Goal: Information Seeking & Learning: Learn about a topic

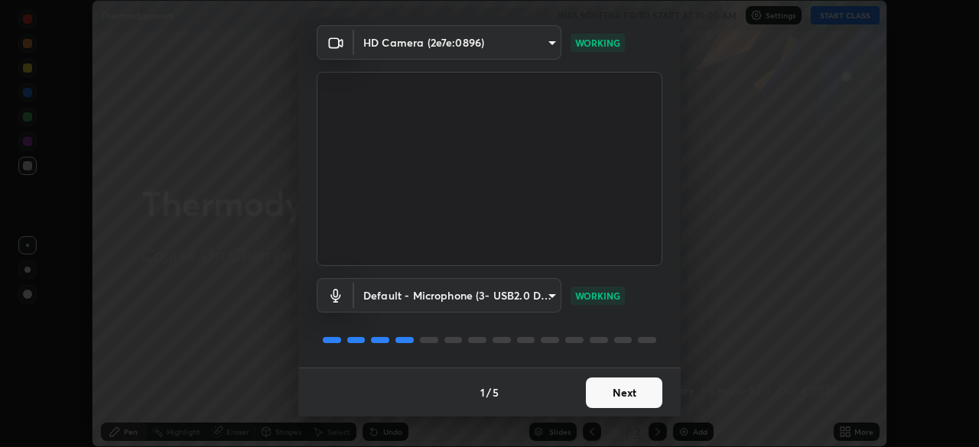
scroll to position [54, 0]
click at [621, 392] on button "Next" at bounding box center [624, 393] width 76 height 31
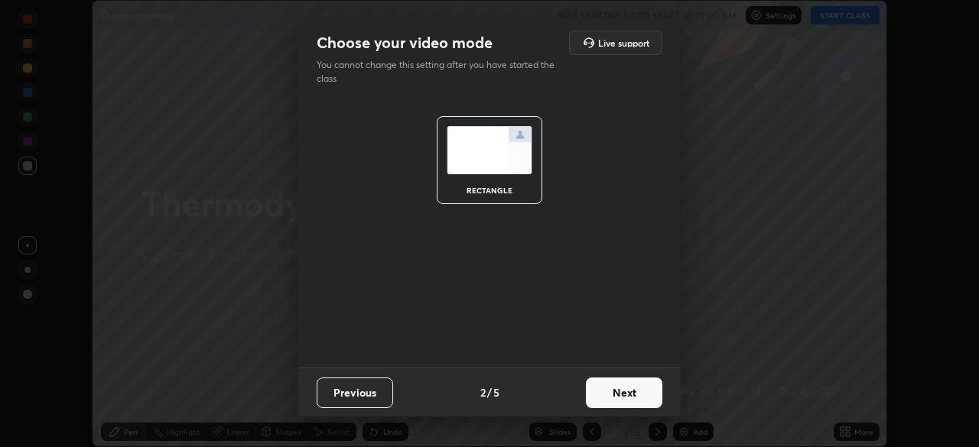
scroll to position [0, 0]
click at [624, 394] on button "Next" at bounding box center [624, 393] width 76 height 31
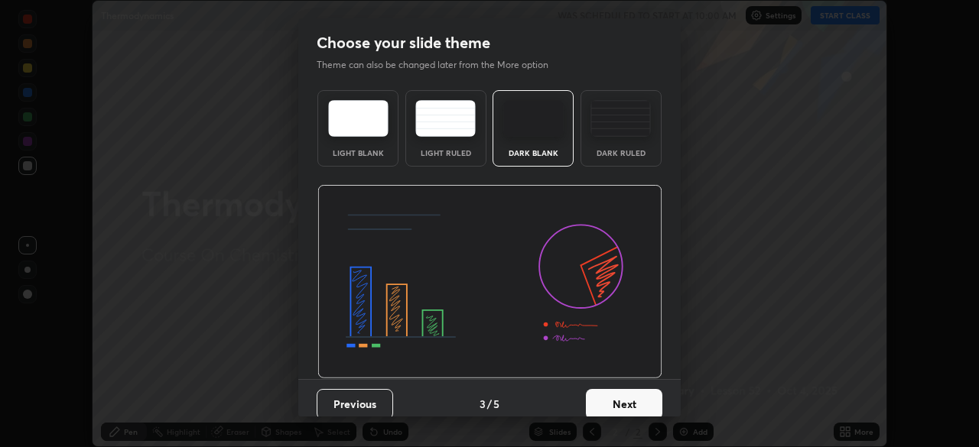
click at [626, 390] on button "Next" at bounding box center [624, 404] width 76 height 31
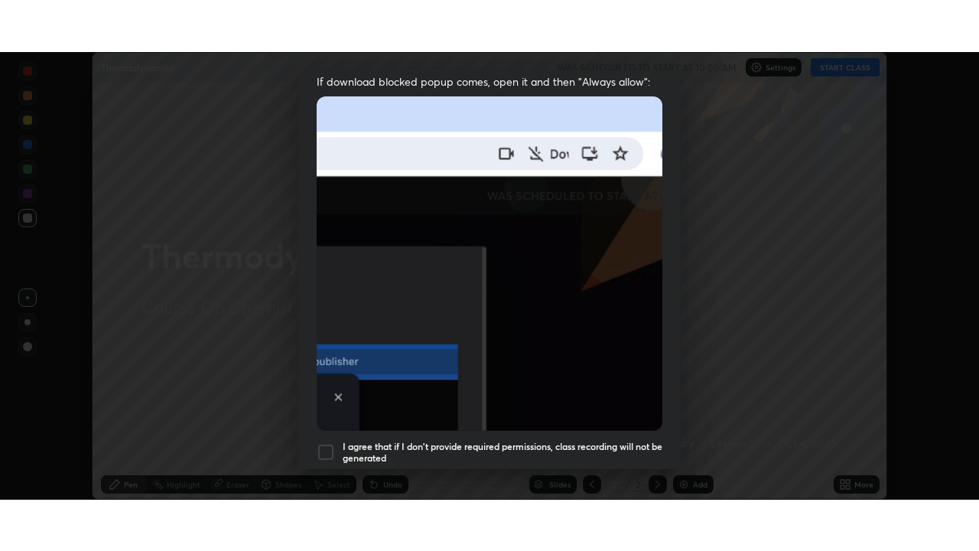
scroll to position [333, 0]
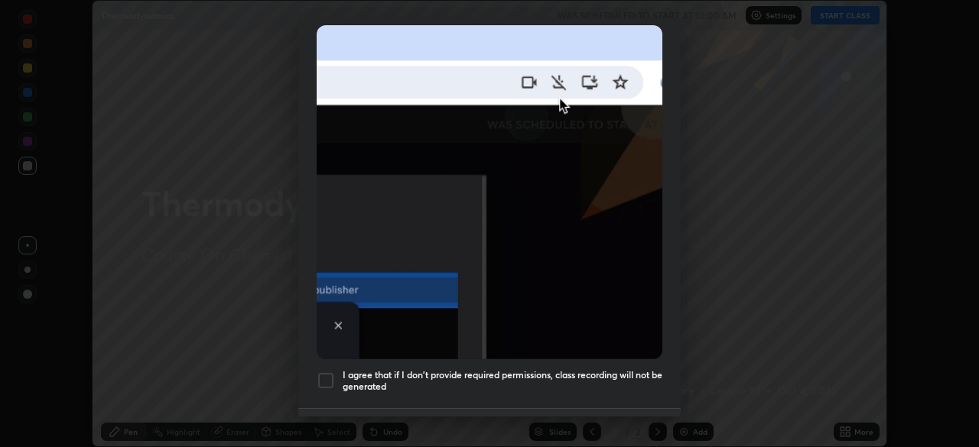
click at [331, 372] on div at bounding box center [326, 381] width 18 height 18
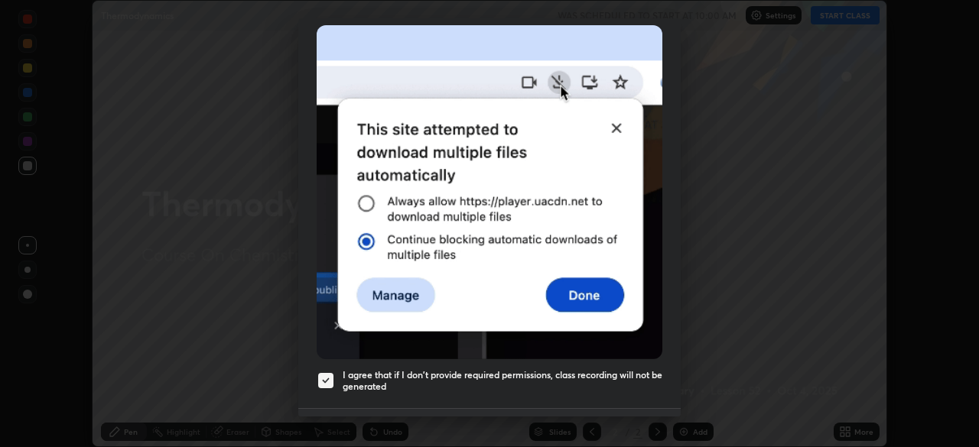
click at [616, 418] on button "Done" at bounding box center [624, 433] width 76 height 31
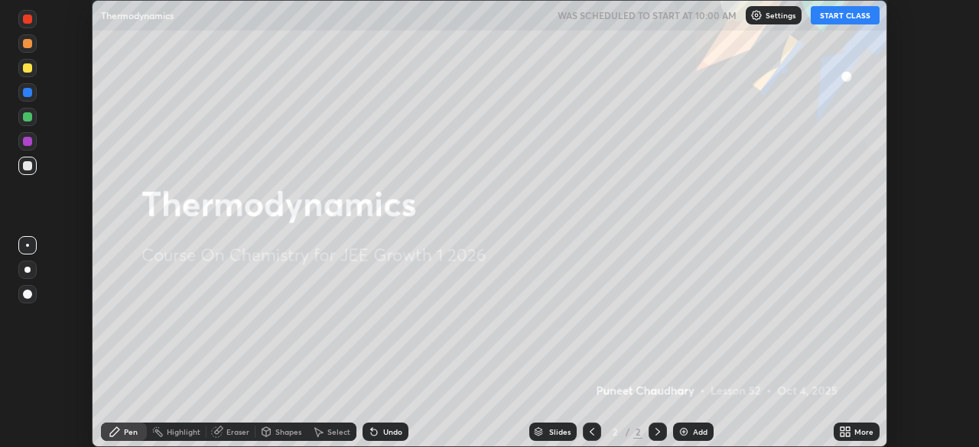
click at [856, 13] on button "START CLASS" at bounding box center [845, 15] width 69 height 18
click at [854, 432] on div "More" at bounding box center [863, 432] width 19 height 8
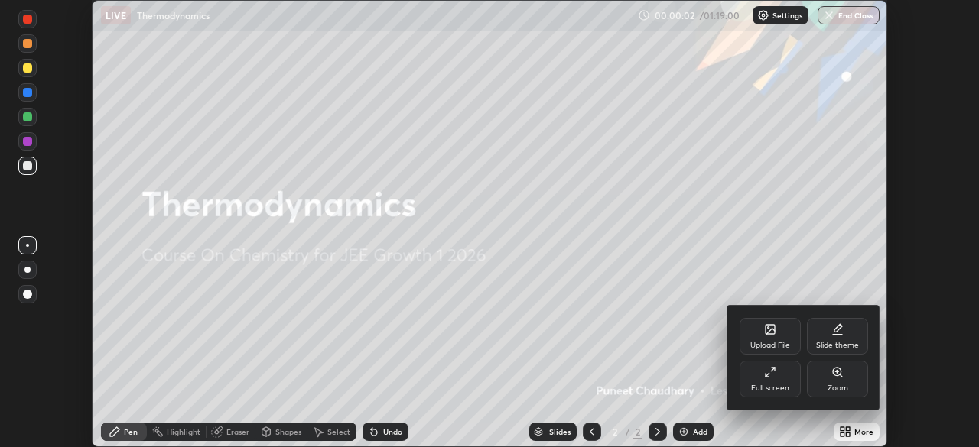
click at [778, 385] on div "Full screen" at bounding box center [770, 389] width 38 height 8
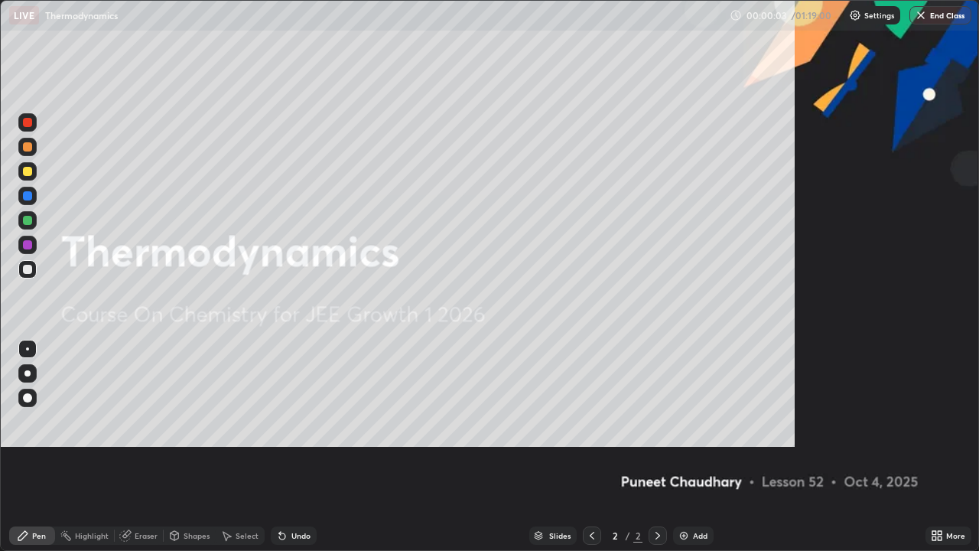
scroll to position [551, 979]
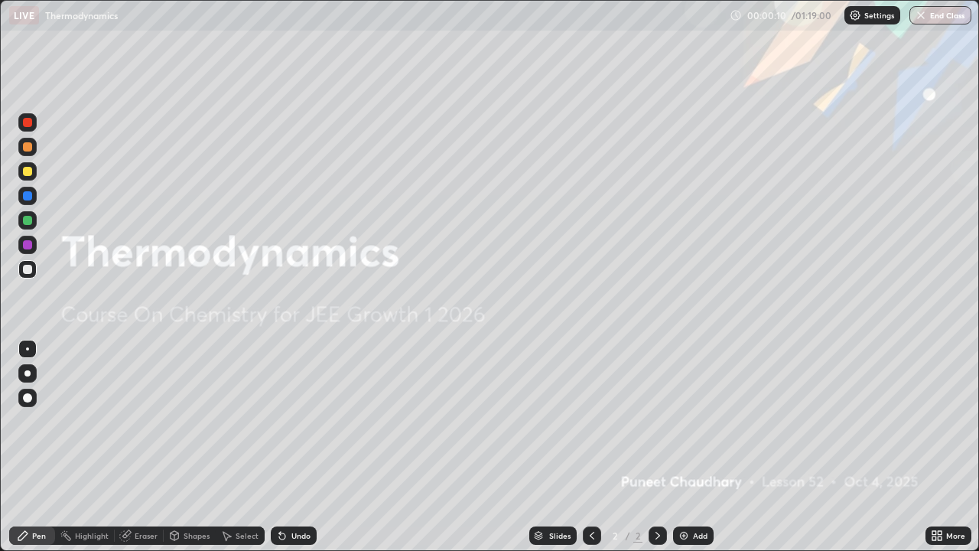
click at [30, 373] on div at bounding box center [27, 373] width 6 height 6
click at [704, 447] on div "Add" at bounding box center [700, 536] width 15 height 8
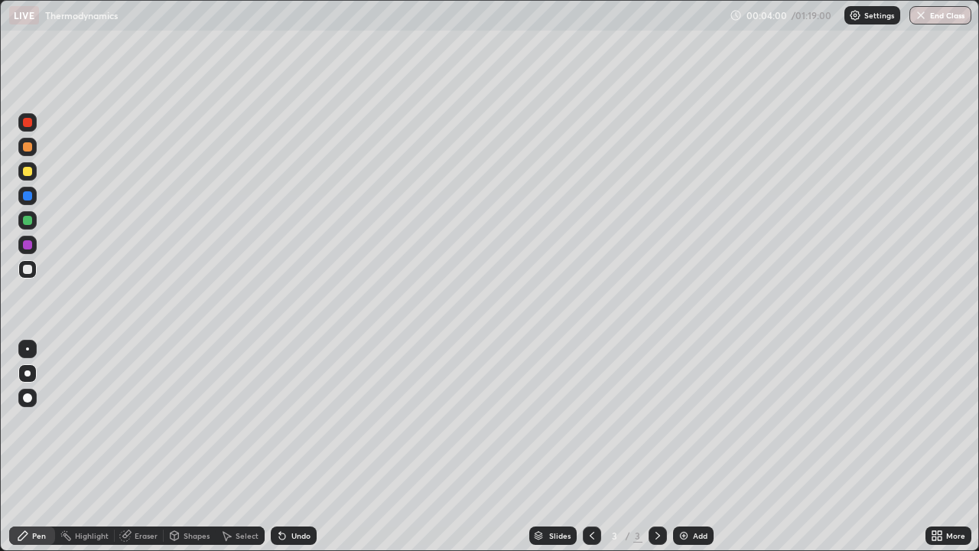
click at [146, 447] on div "Eraser" at bounding box center [139, 535] width 49 height 18
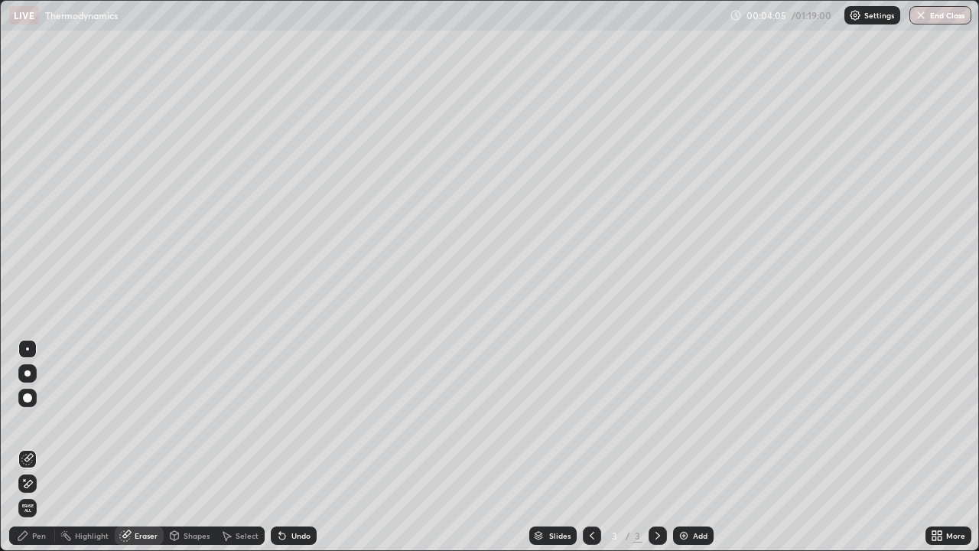
click at [36, 447] on div "Pen" at bounding box center [32, 535] width 46 height 18
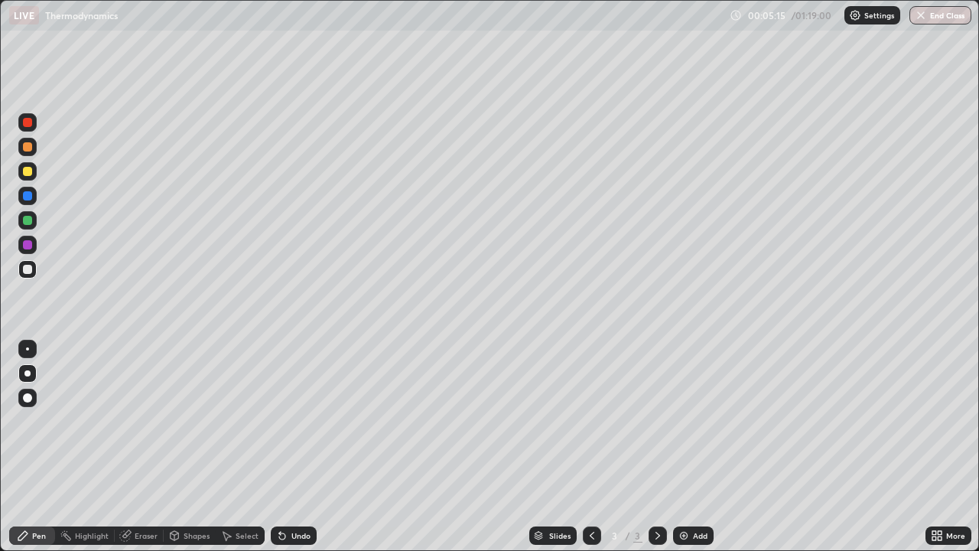
click at [151, 447] on div "Eraser" at bounding box center [139, 535] width 49 height 18
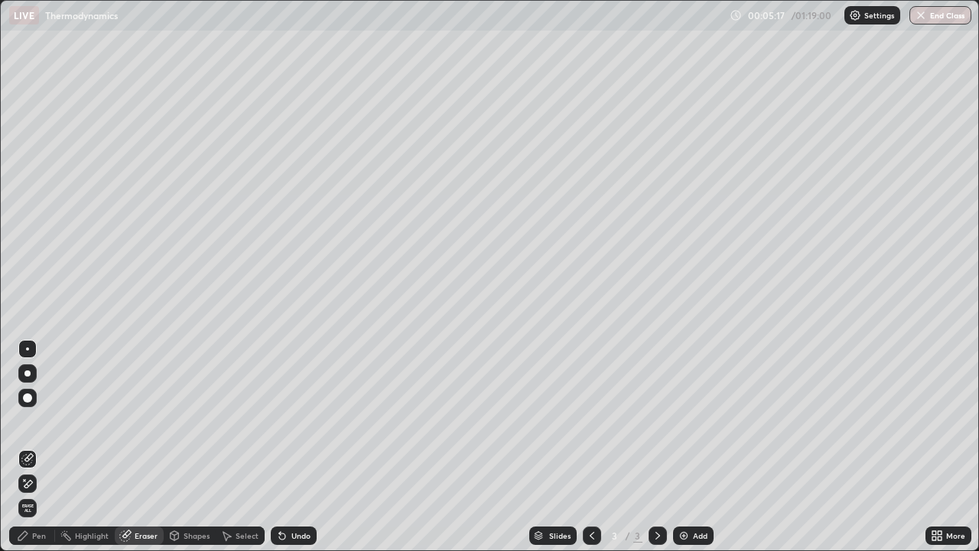
click at [39, 447] on div "Pen" at bounding box center [32, 535] width 46 height 18
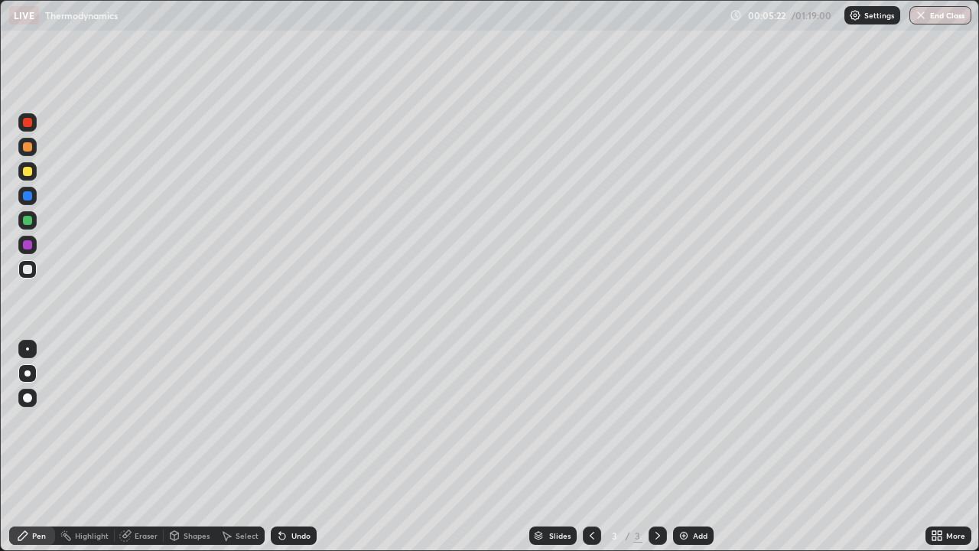
click at [141, 447] on div "Eraser" at bounding box center [146, 536] width 23 height 8
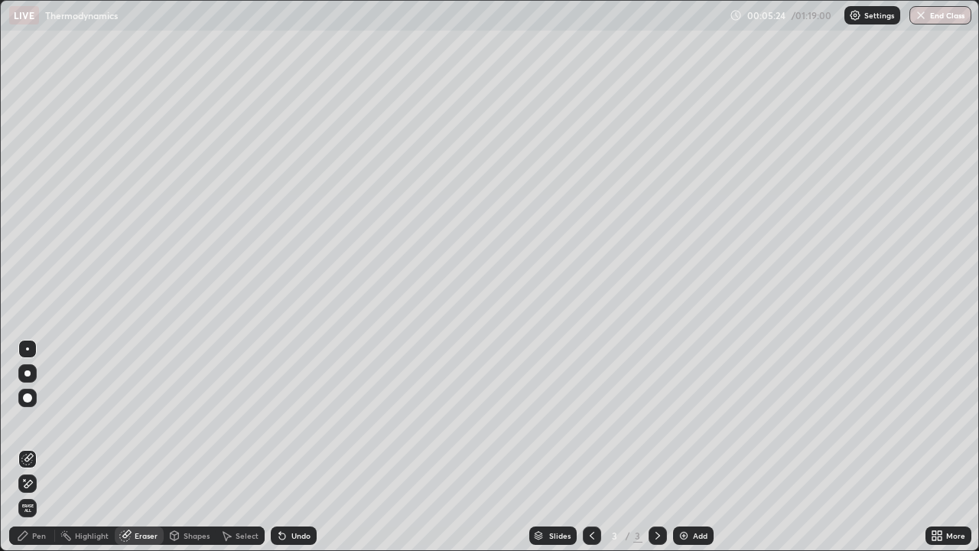
click at [41, 447] on div "Pen" at bounding box center [39, 536] width 14 height 8
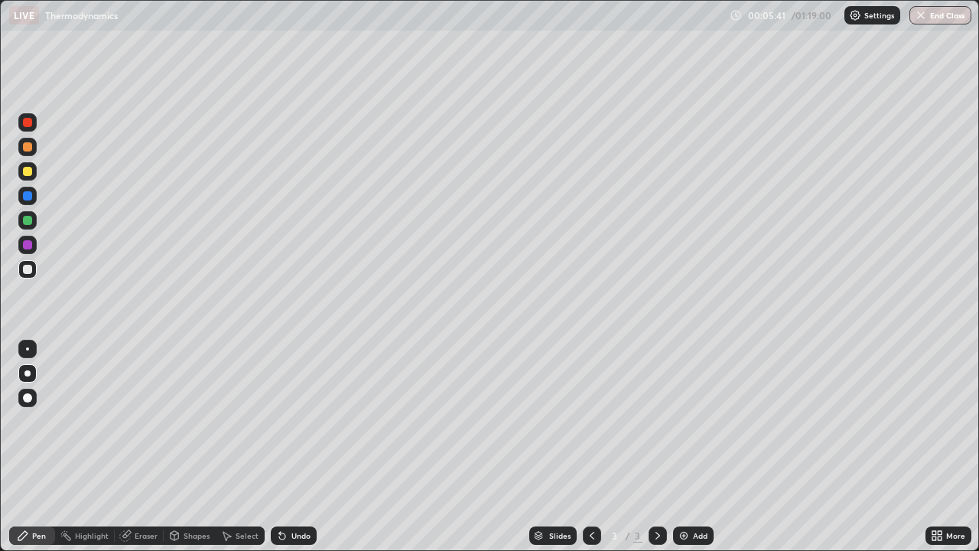
click at [138, 447] on div "Eraser" at bounding box center [146, 536] width 23 height 8
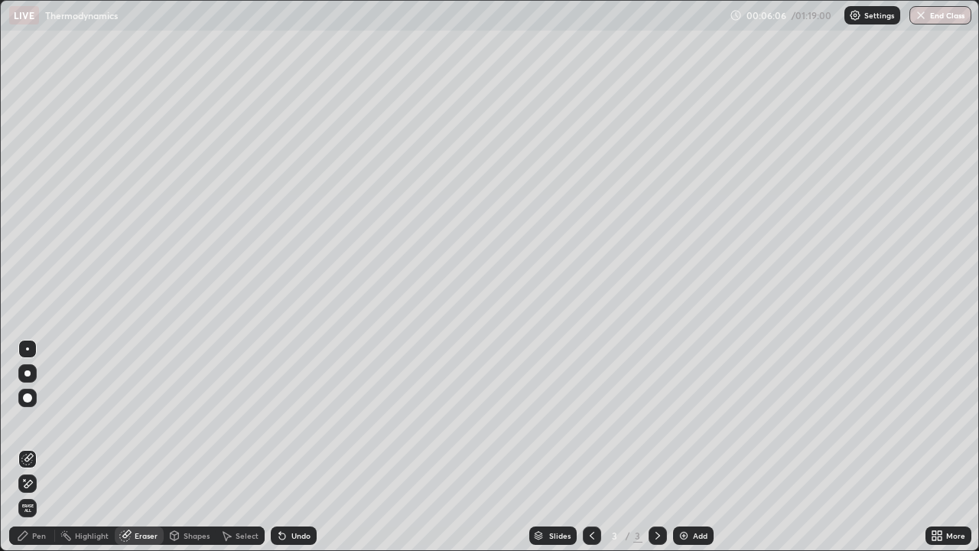
click at [141, 447] on div "Eraser" at bounding box center [146, 536] width 23 height 8
click at [39, 447] on div "Pen" at bounding box center [39, 536] width 14 height 8
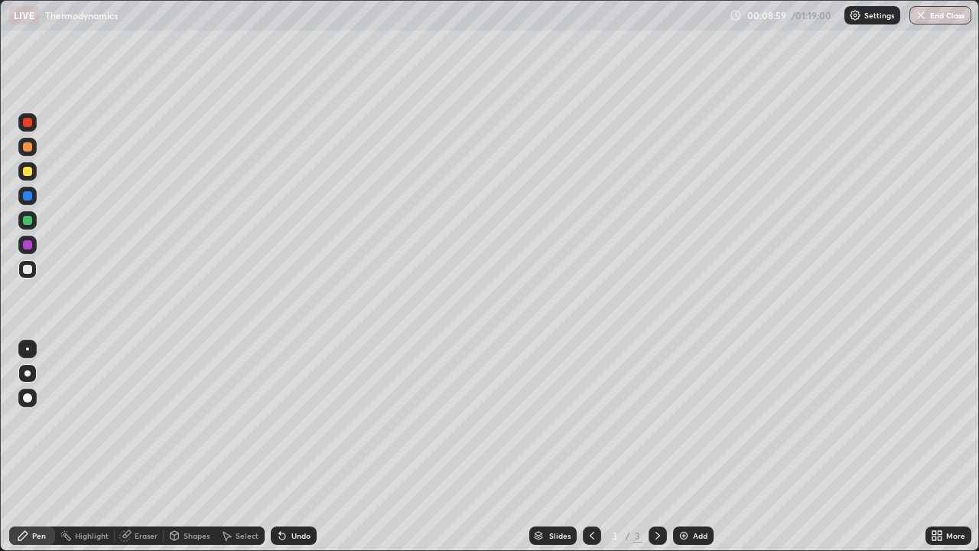
click at [143, 447] on div "Eraser" at bounding box center [146, 536] width 23 height 8
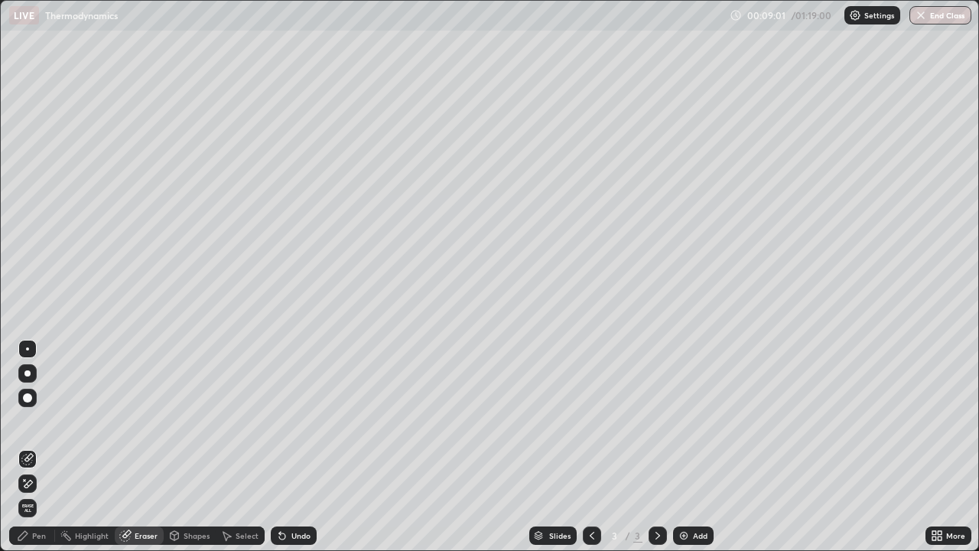
click at [36, 447] on div "Pen" at bounding box center [32, 535] width 46 height 18
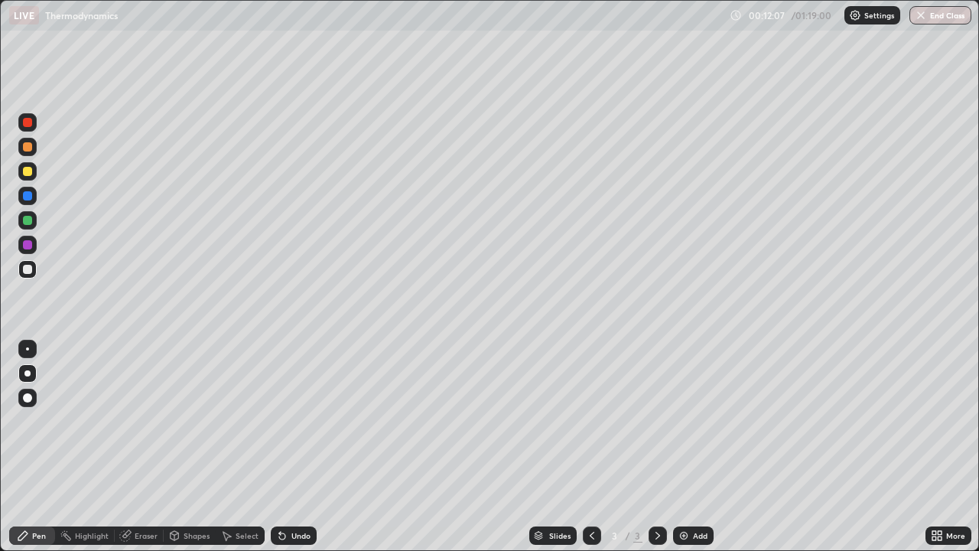
click at [152, 447] on div "Eraser" at bounding box center [146, 536] width 23 height 8
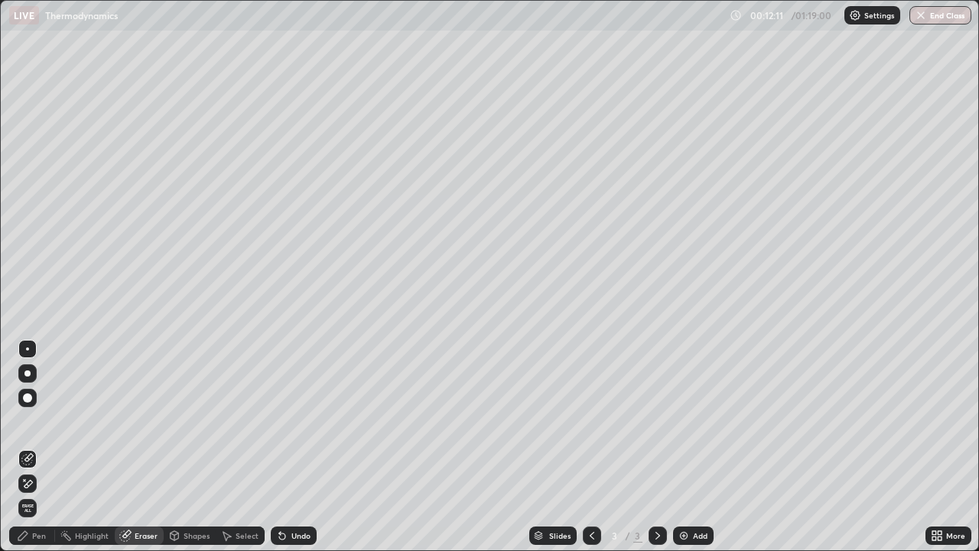
click at [37, 447] on div "Pen" at bounding box center [39, 536] width 14 height 8
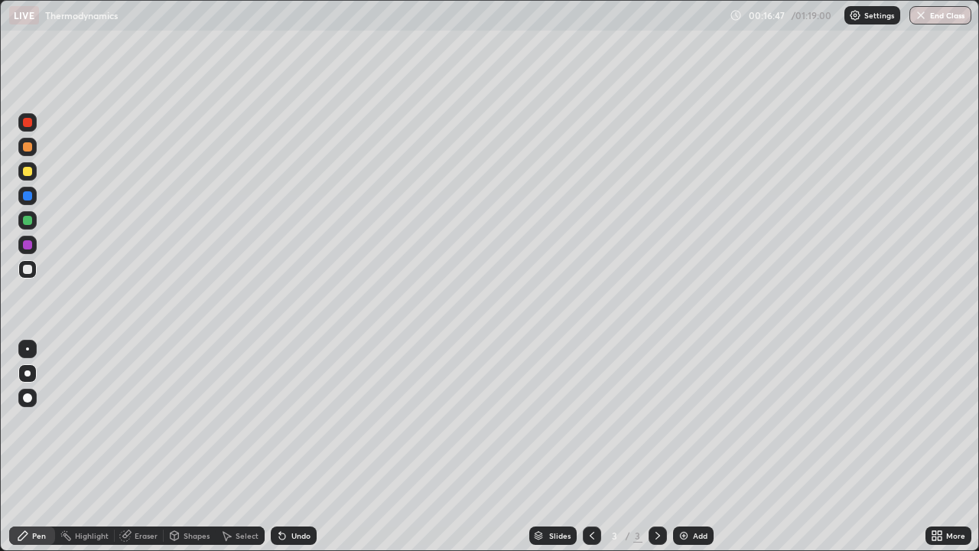
click at [694, 447] on div "Add" at bounding box center [700, 536] width 15 height 8
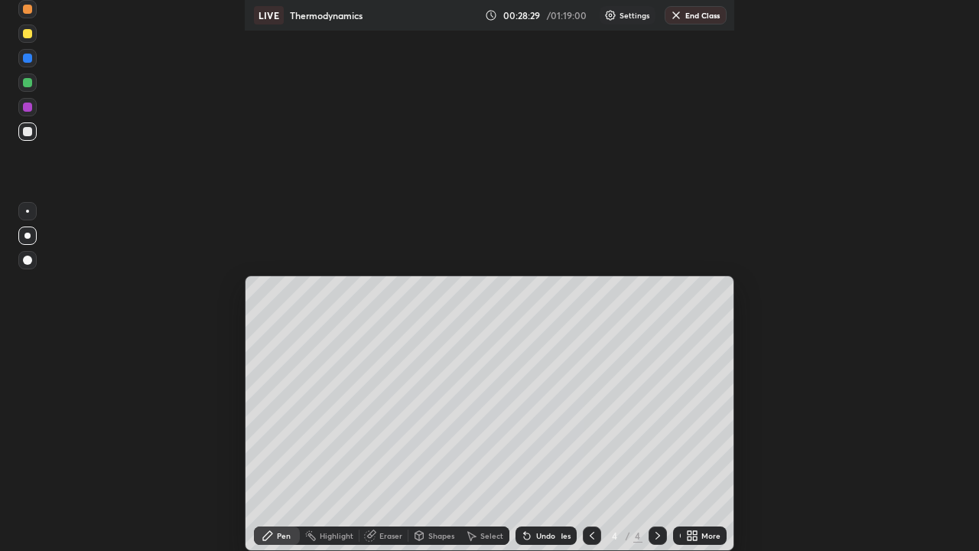
scroll to position [75935, 75507]
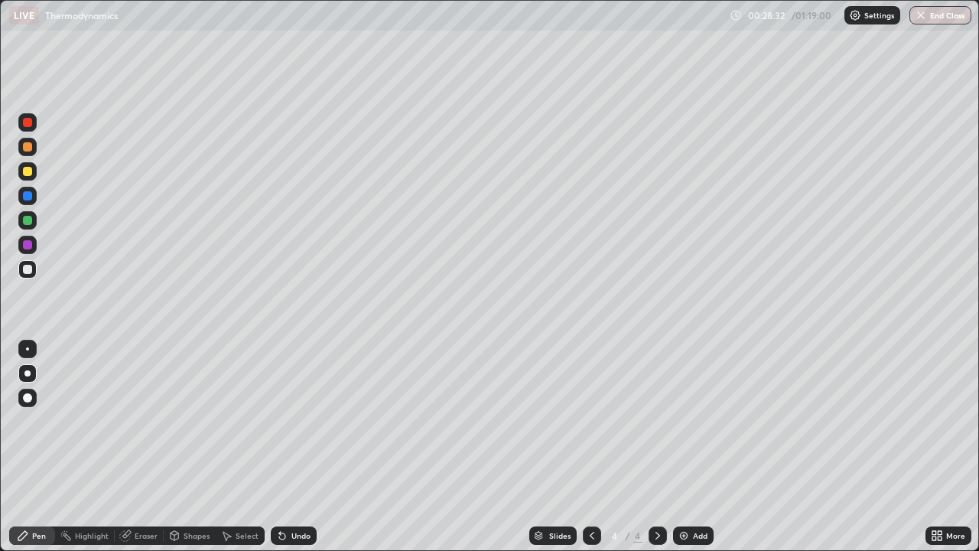
click at [701, 447] on div "Add" at bounding box center [700, 536] width 15 height 8
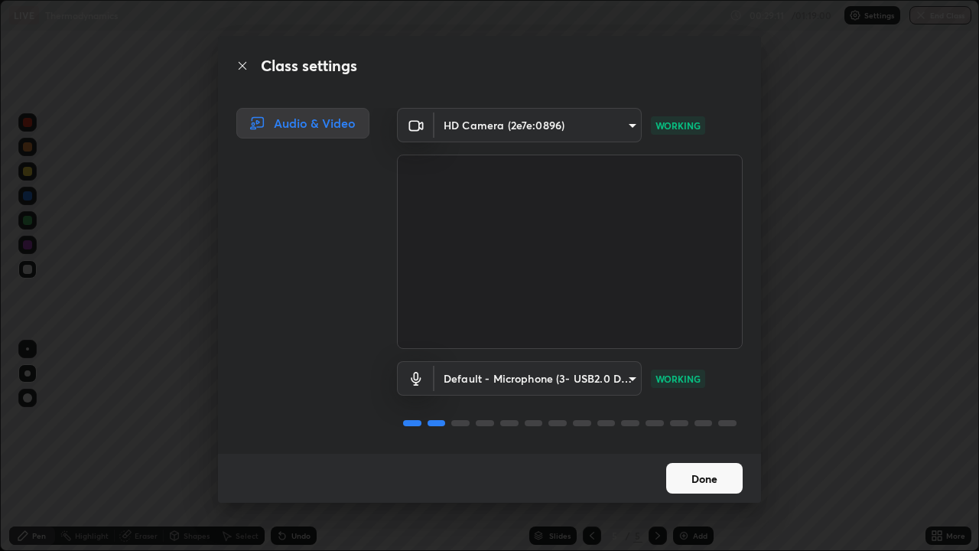
click at [699, 447] on button "Done" at bounding box center [704, 478] width 76 height 31
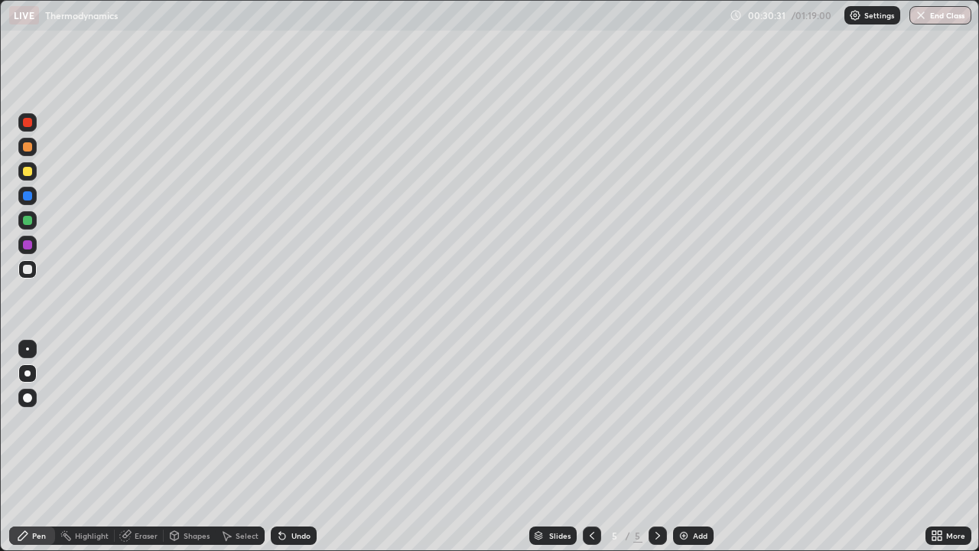
click at [31, 174] on div at bounding box center [27, 171] width 9 height 9
click at [694, 447] on div "Add" at bounding box center [700, 536] width 15 height 8
click at [144, 447] on div "Eraser" at bounding box center [146, 536] width 23 height 8
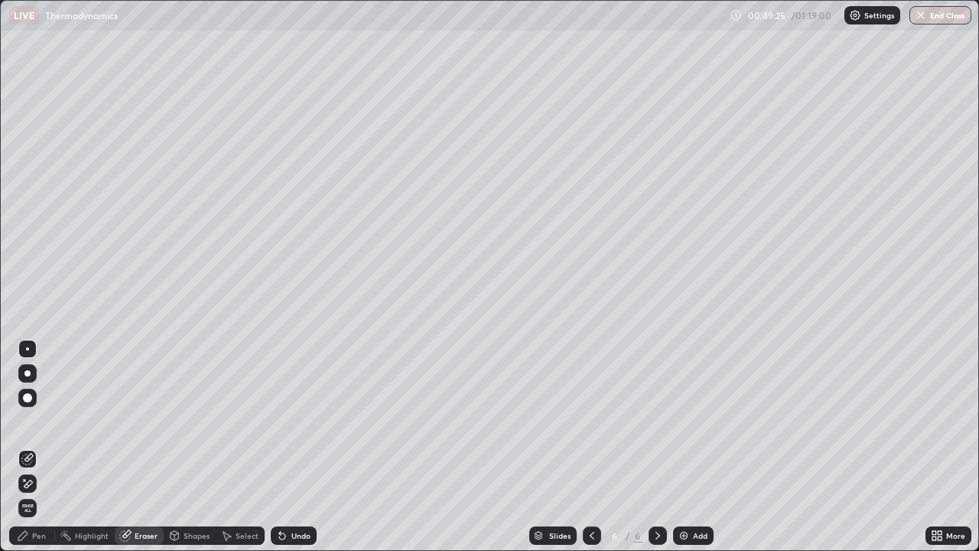
click at [40, 447] on div "Pen" at bounding box center [39, 536] width 14 height 8
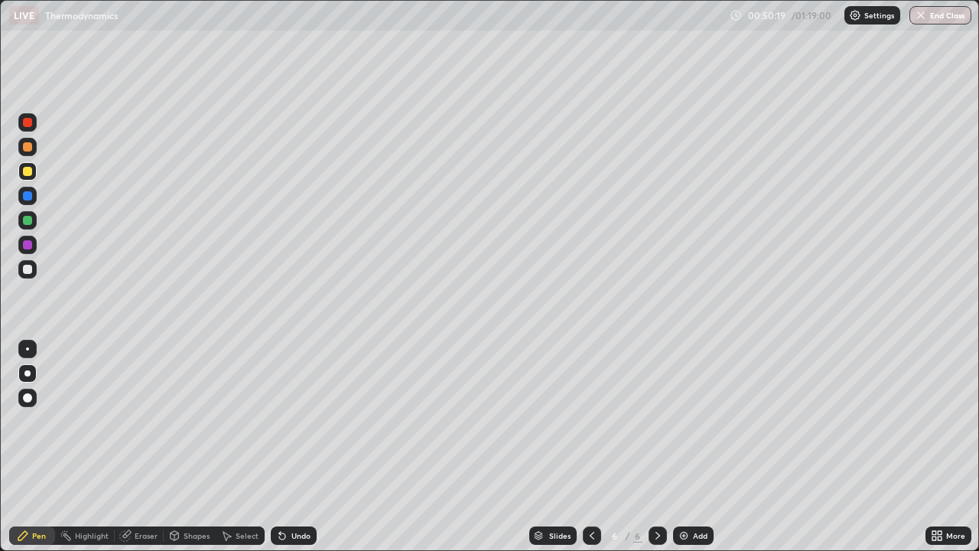
click at [136, 447] on div "Eraser" at bounding box center [146, 536] width 23 height 8
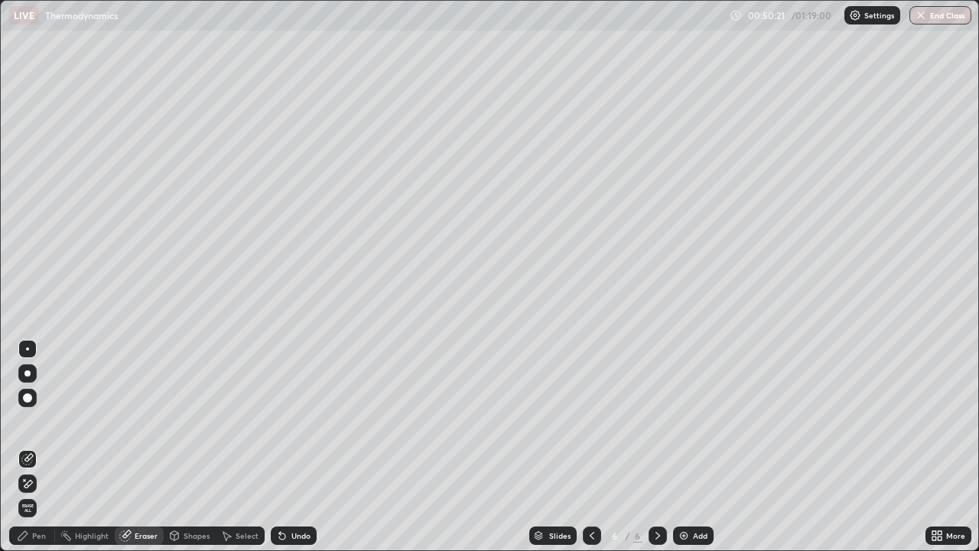
click at [42, 447] on div "Pen" at bounding box center [39, 536] width 14 height 8
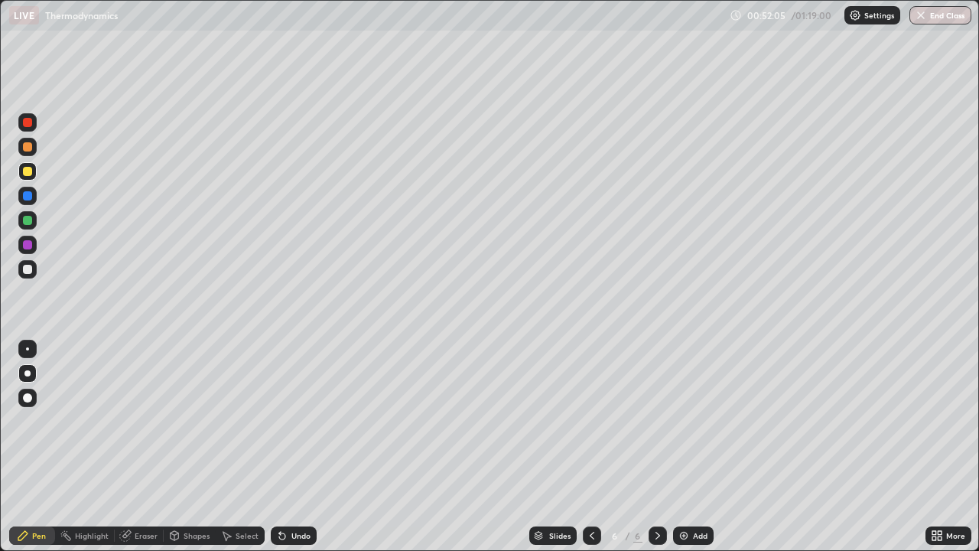
click at [138, 447] on div "Eraser" at bounding box center [146, 536] width 23 height 8
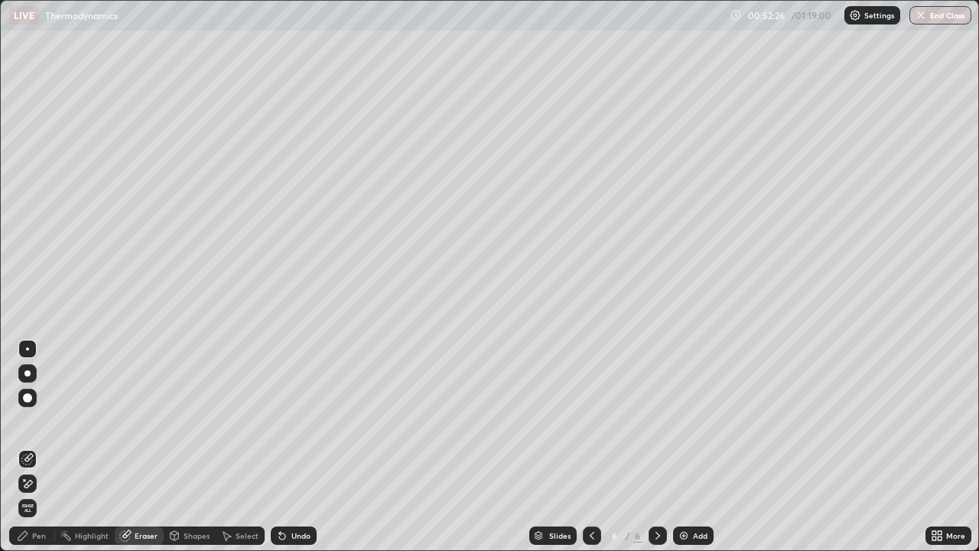
click at [29, 397] on div at bounding box center [27, 397] width 9 height 9
click at [35, 447] on div "Pen" at bounding box center [32, 535] width 46 height 18
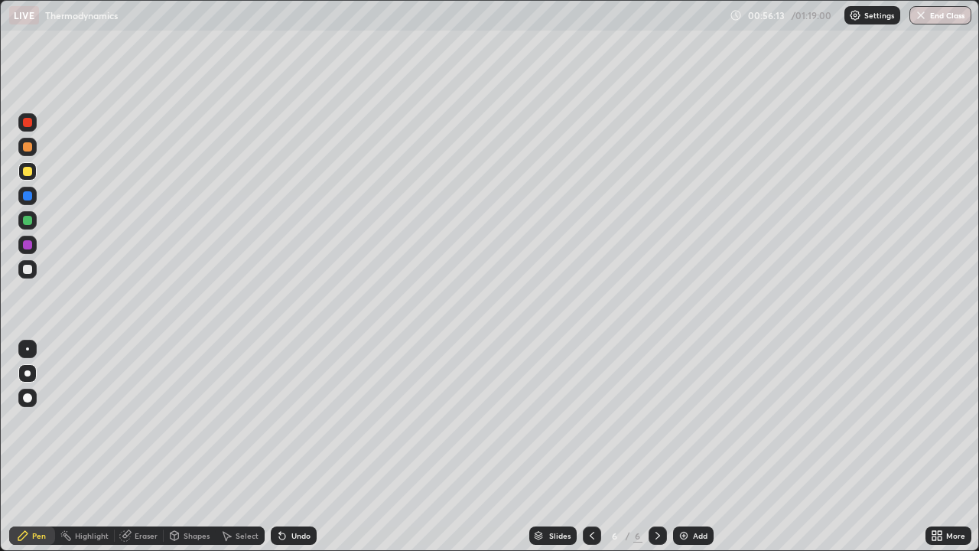
click at [693, 447] on div "Add" at bounding box center [700, 536] width 15 height 8
click at [28, 122] on div at bounding box center [27, 122] width 9 height 9
click at [24, 269] on div at bounding box center [27, 269] width 9 height 9
click at [703, 447] on div "Add" at bounding box center [700, 536] width 15 height 8
click at [942, 20] on button "End Class" at bounding box center [940, 15] width 62 height 18
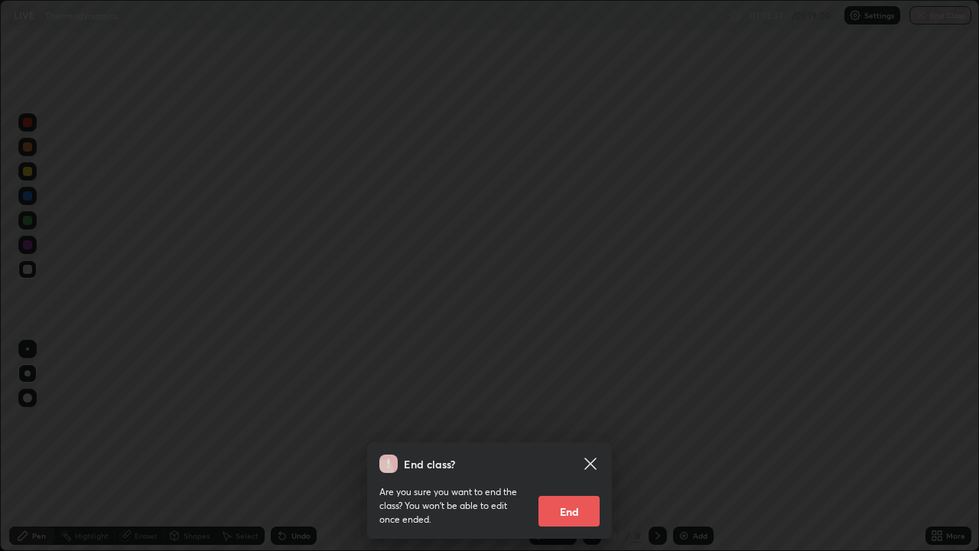
click at [574, 447] on button "End" at bounding box center [568, 511] width 61 height 31
